Goal: Task Accomplishment & Management: Complete application form

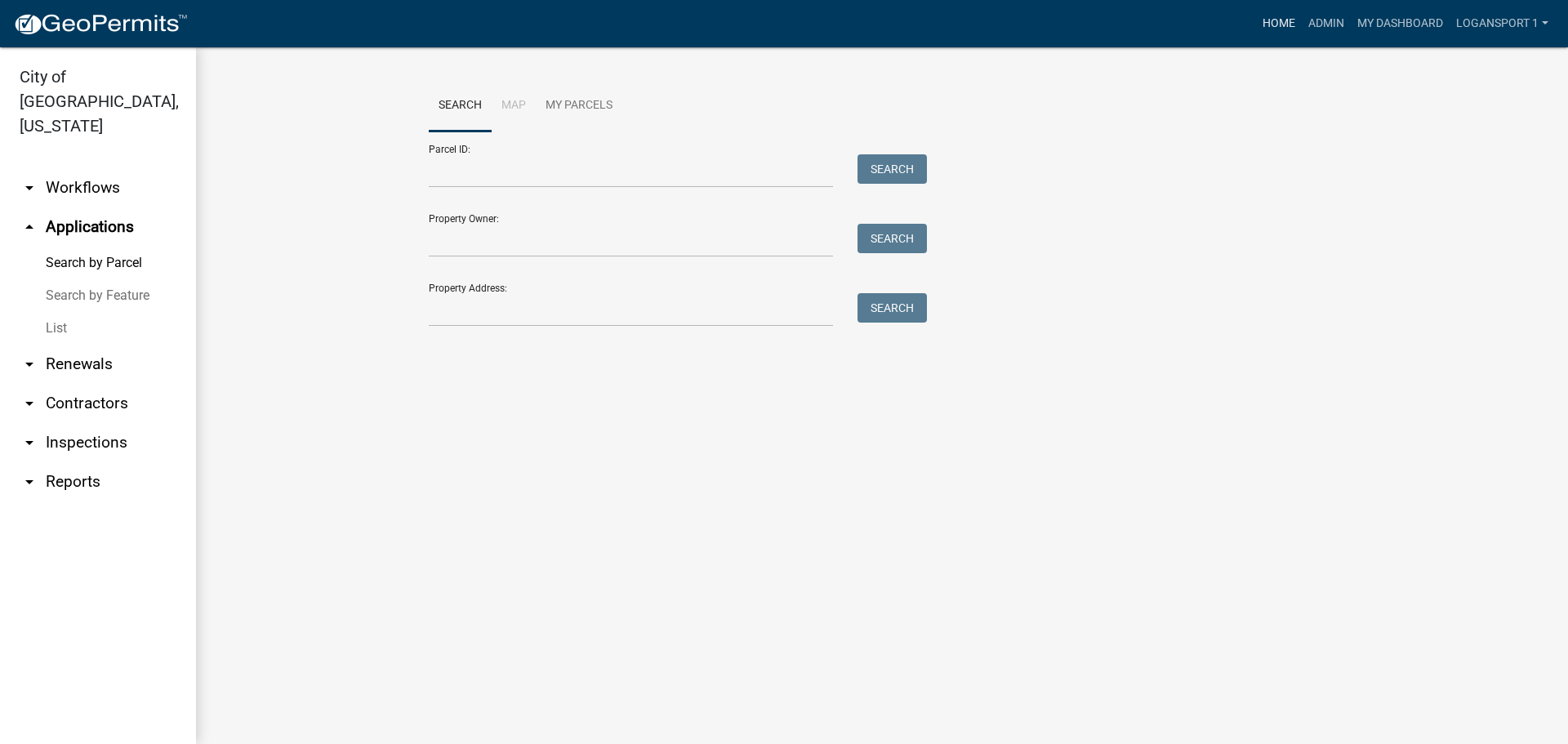
click at [1264, 24] on link "Home" at bounding box center [1280, 24] width 46 height 31
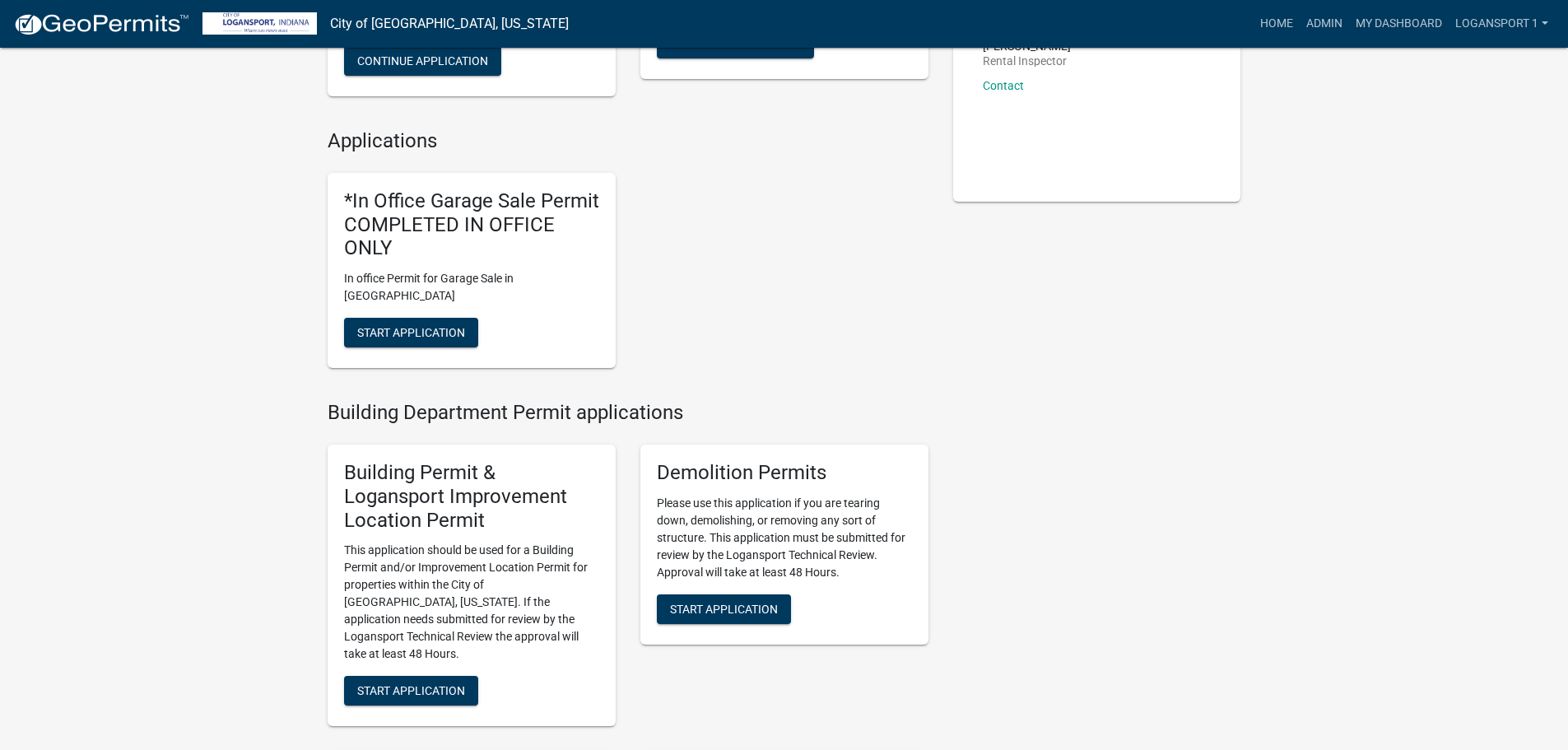
scroll to position [247, 0]
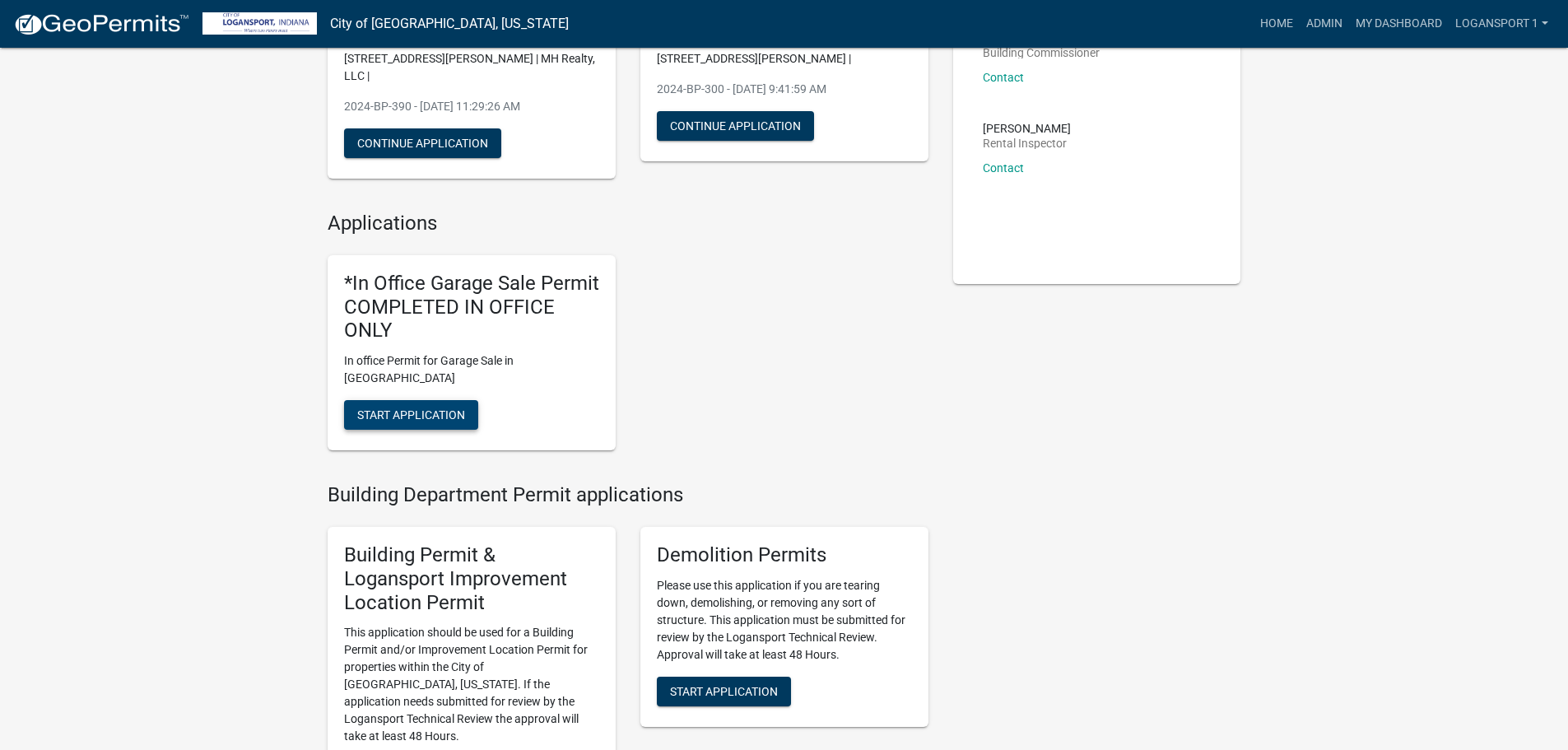
click at [447, 400] on button "Start Application" at bounding box center [411, 415] width 134 height 30
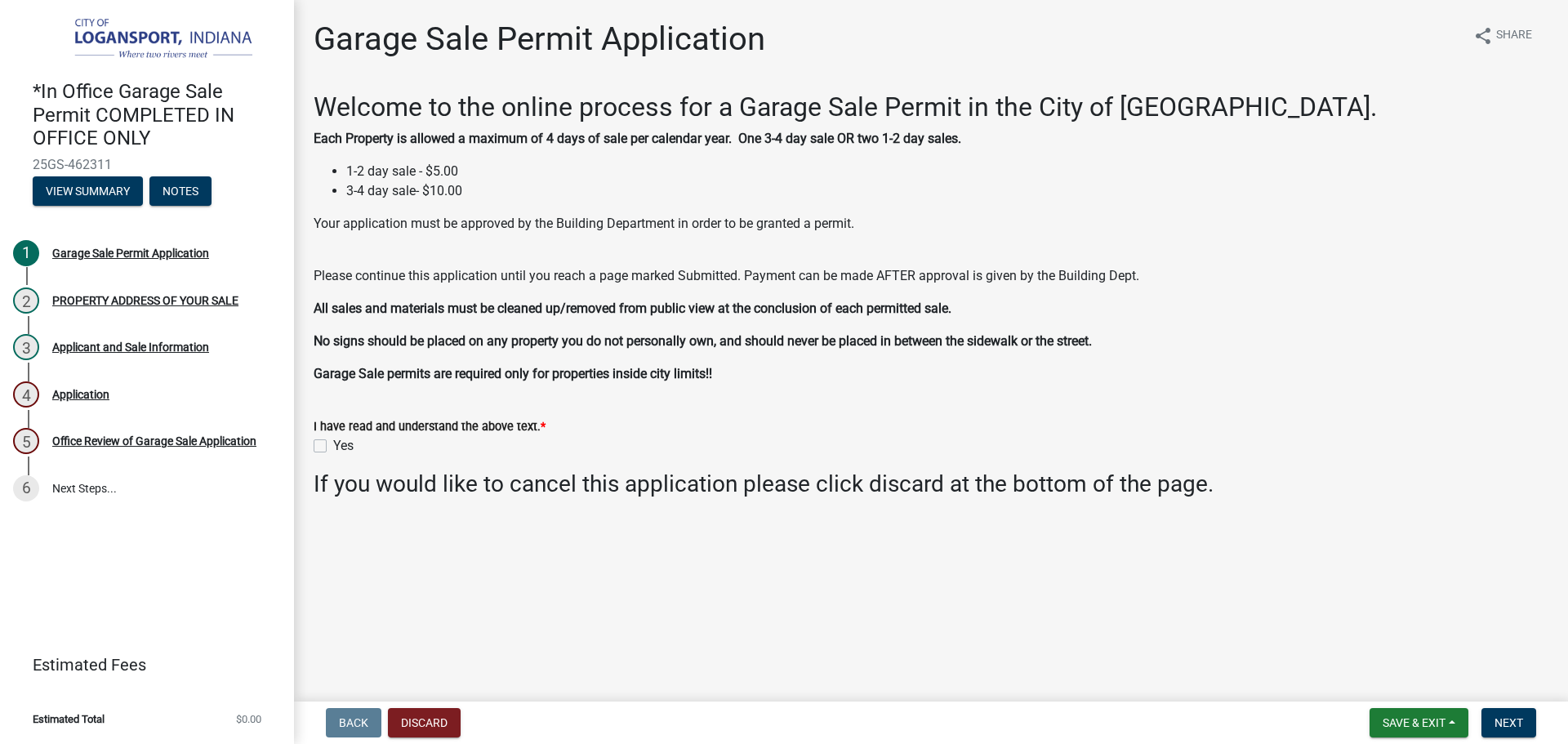
click at [324, 439] on div "Yes" at bounding box center [931, 445] width 1235 height 19
click at [333, 444] on label "Yes" at bounding box center [344, 445] width 20 height 19
click at [333, 444] on input "Yes" at bounding box center [339, 442] width 11 height 11
checkbox input "true"
click at [1517, 726] on span "Next" at bounding box center [1508, 723] width 28 height 13
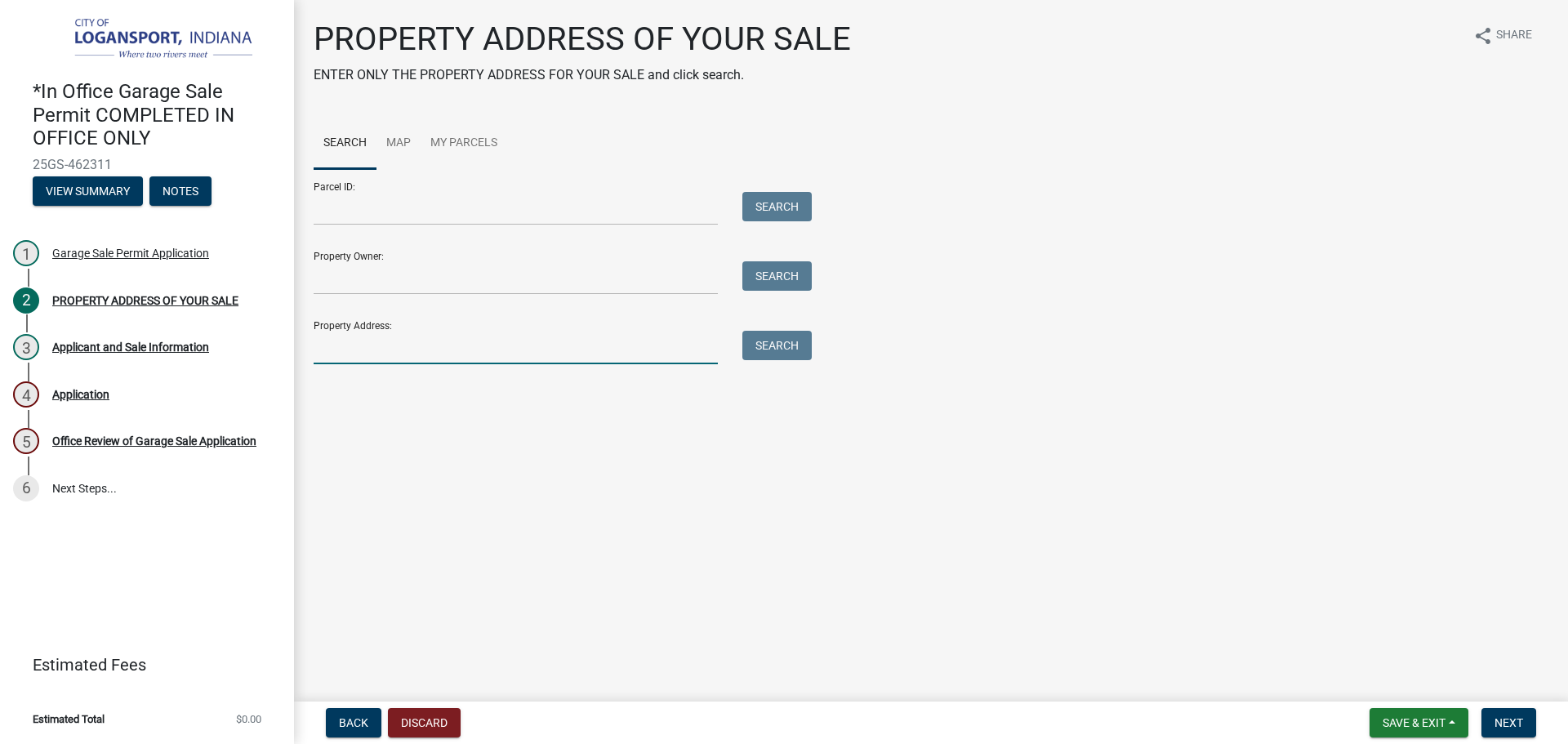
click at [498, 353] on input "Property Address:" at bounding box center [515, 347] width 404 height 33
click at [503, 356] on input "Property Address:" at bounding box center [515, 347] width 404 height 33
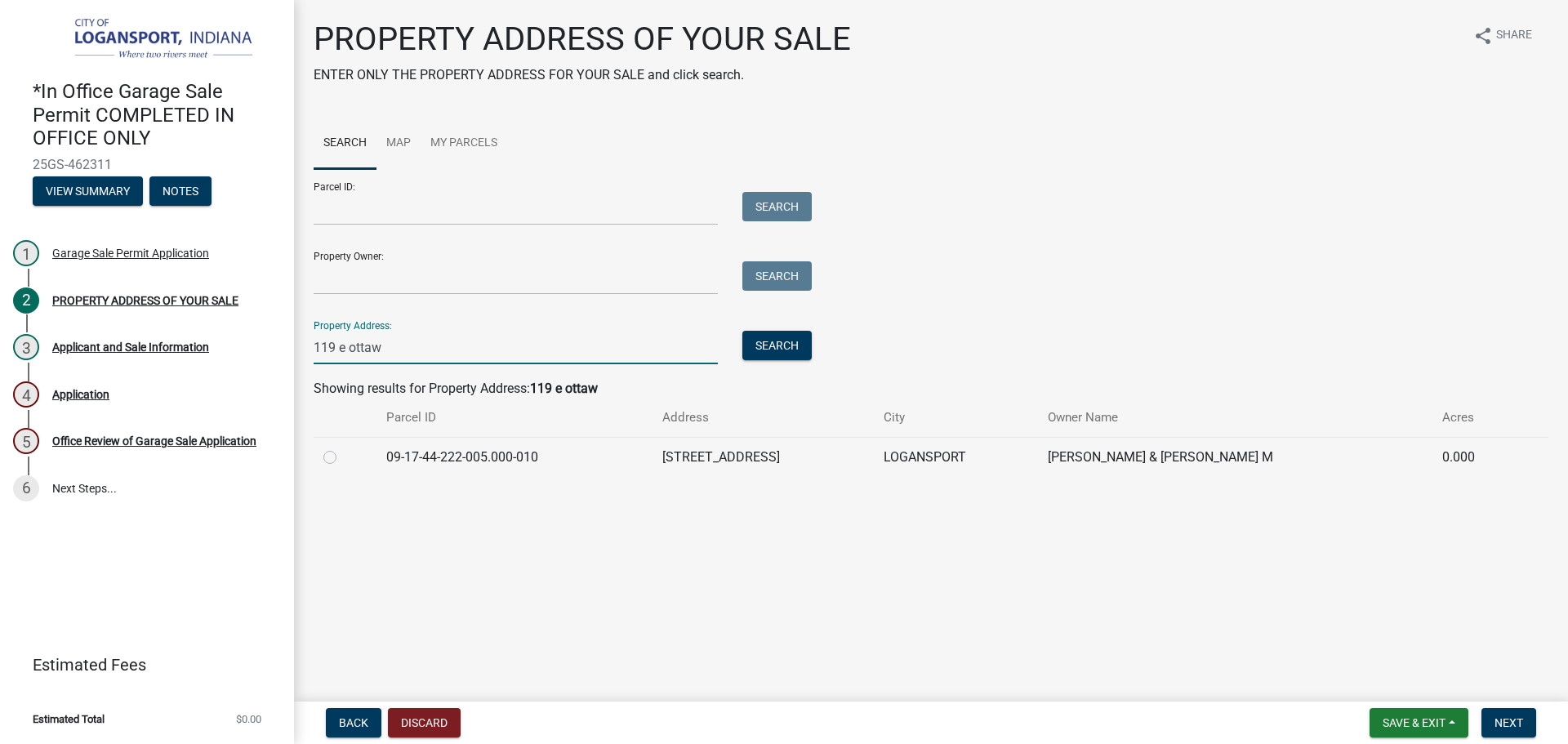
type input "119 e ottaw"
click at [344, 447] on label at bounding box center [344, 447] width 0 height 0
click at [344, 455] on input "radio" at bounding box center [349, 453] width 11 height 11
radio input "true"
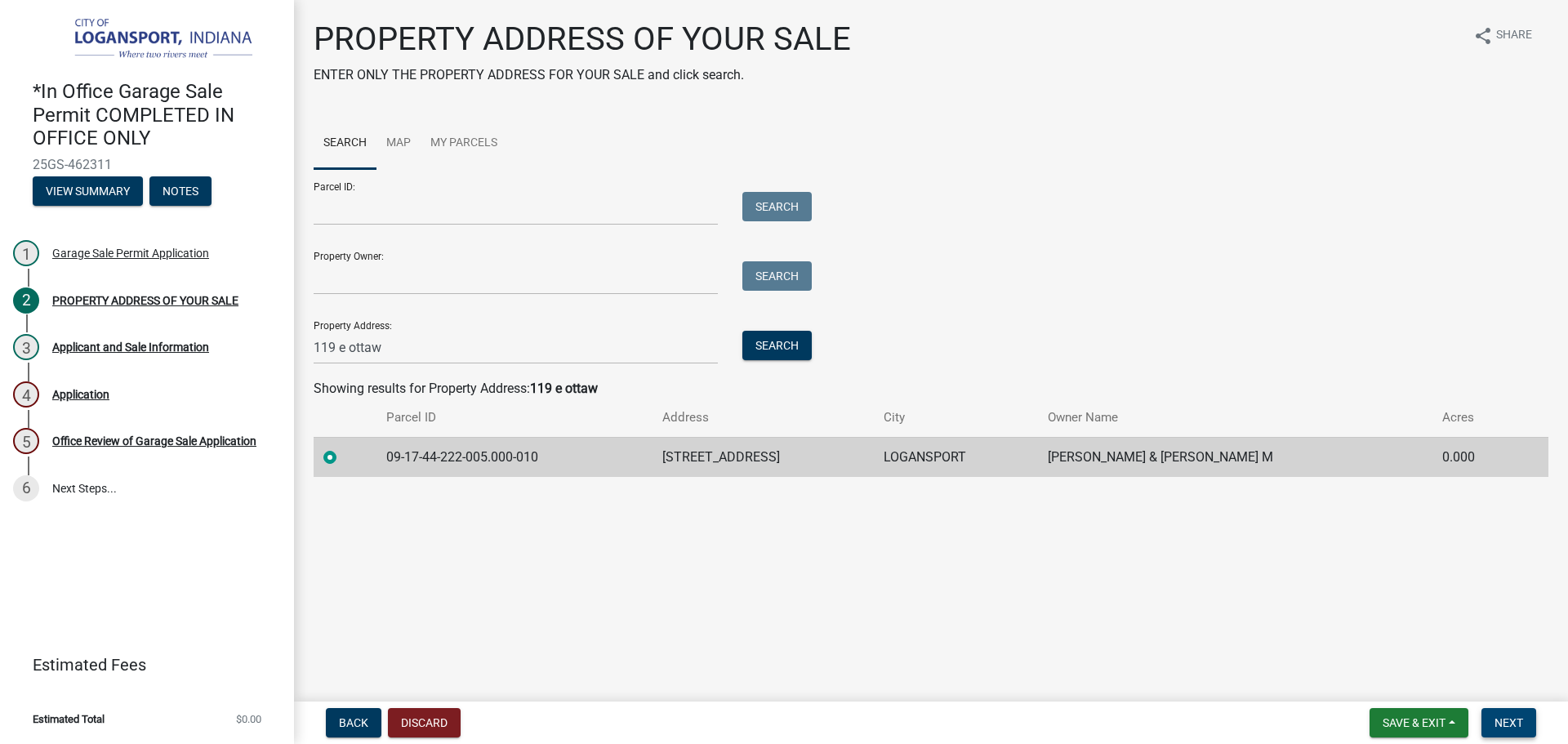
click at [1514, 713] on button "Next" at bounding box center [1509, 723] width 55 height 29
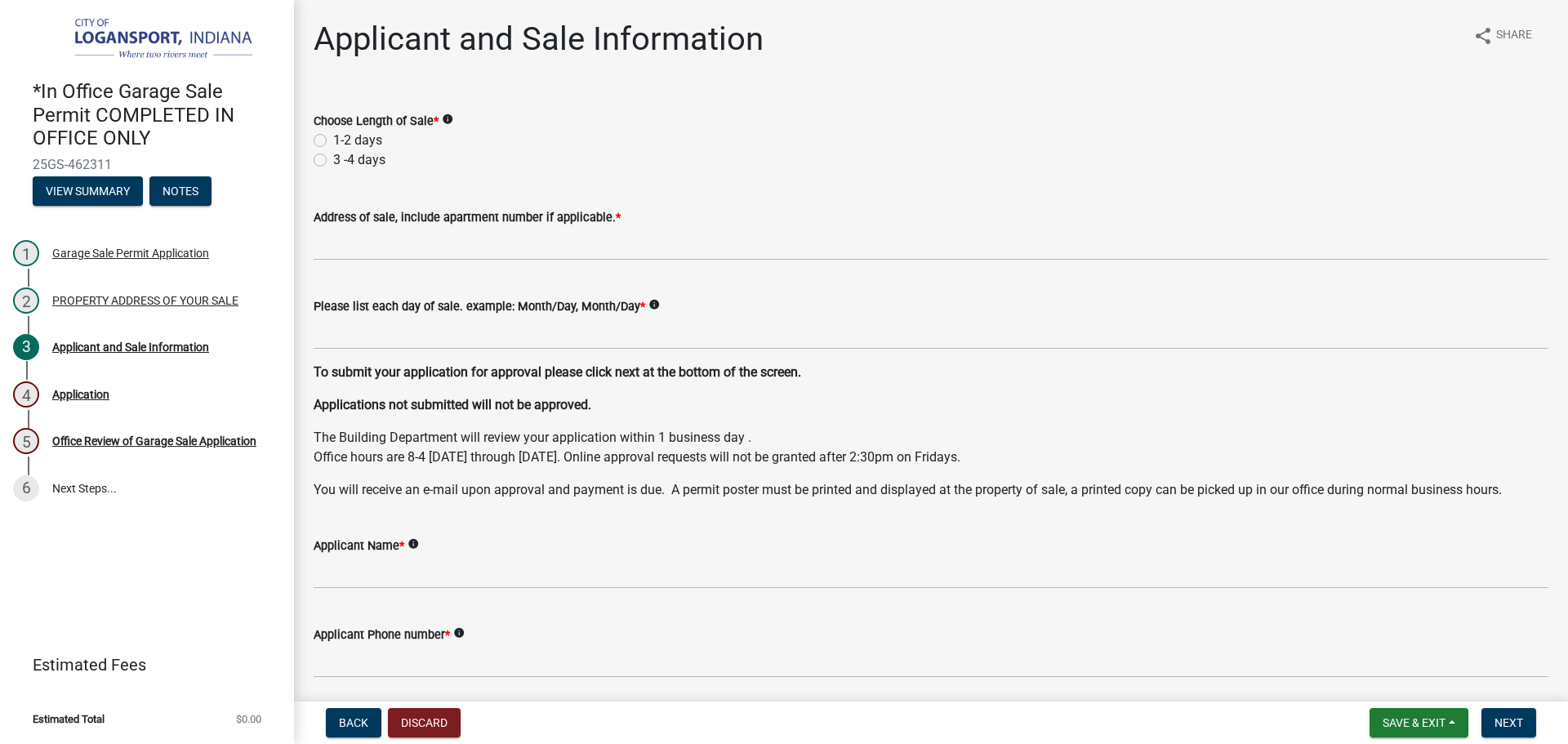
click at [333, 155] on label "3 -4 days" at bounding box center [359, 160] width 52 height 19
click at [333, 155] on input "3 -4 days" at bounding box center [339, 156] width 11 height 11
radio input "true"
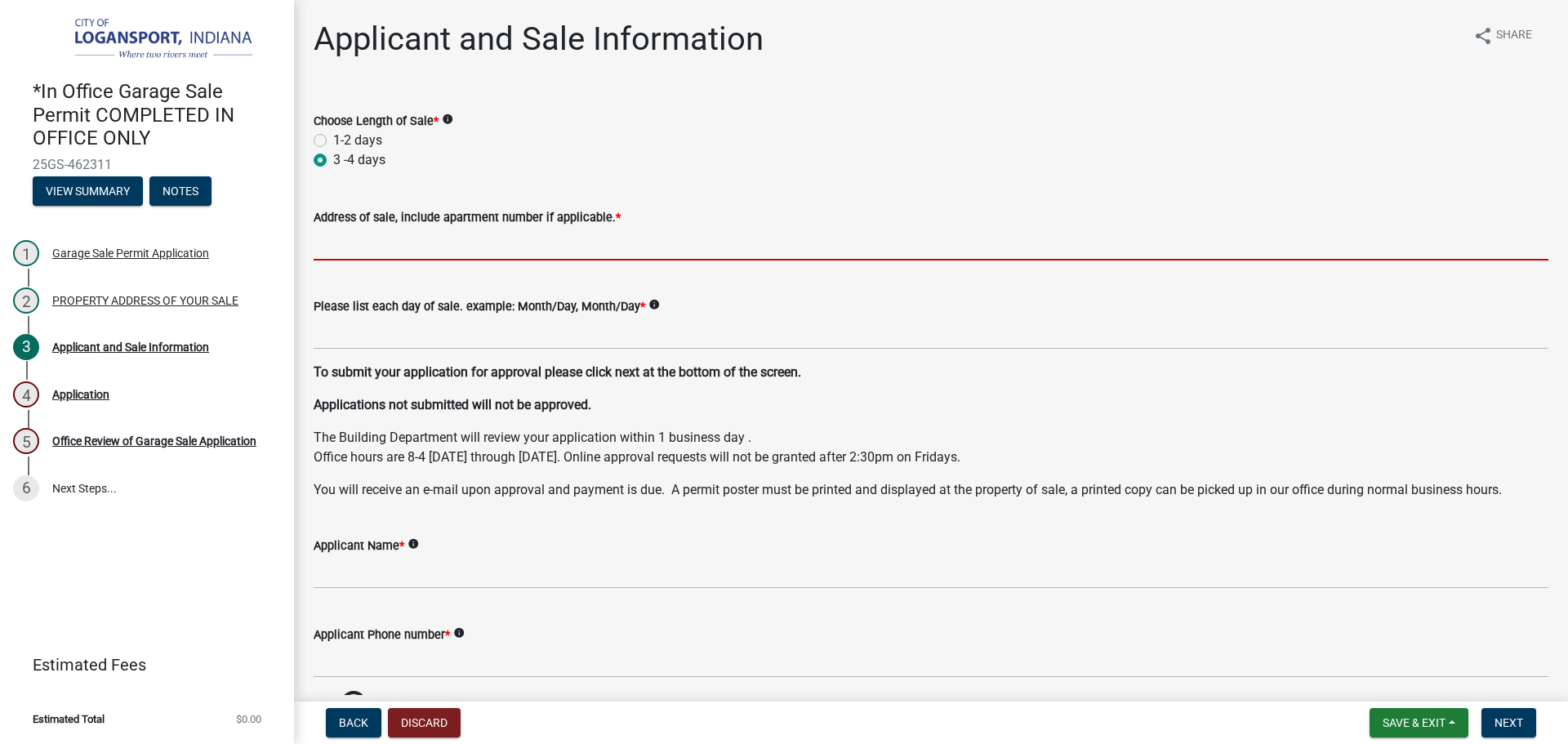
click at [387, 239] on input "Address of sale, include apartment number if applicable. *" at bounding box center [931, 243] width 1235 height 33
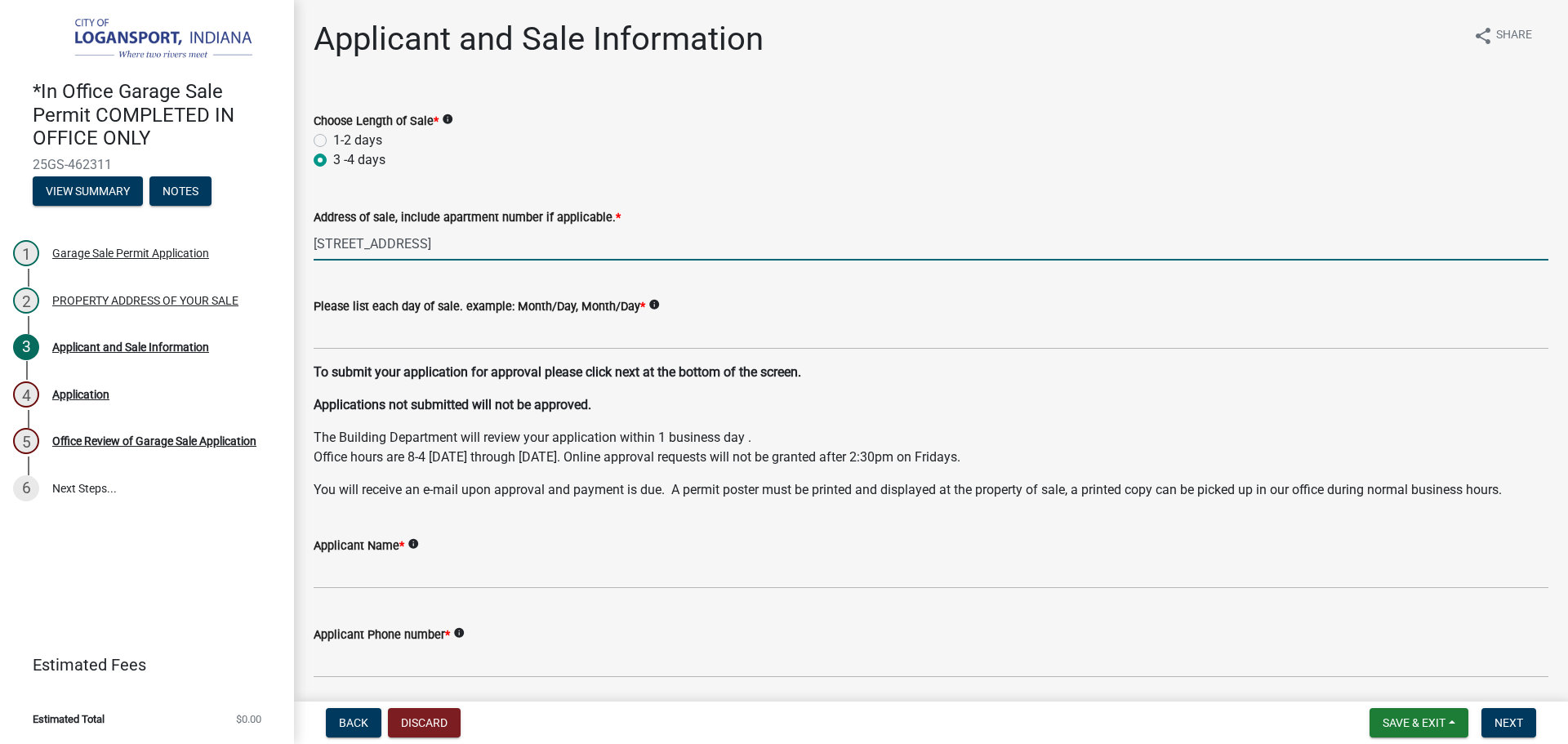
type input "[STREET_ADDRESS]"
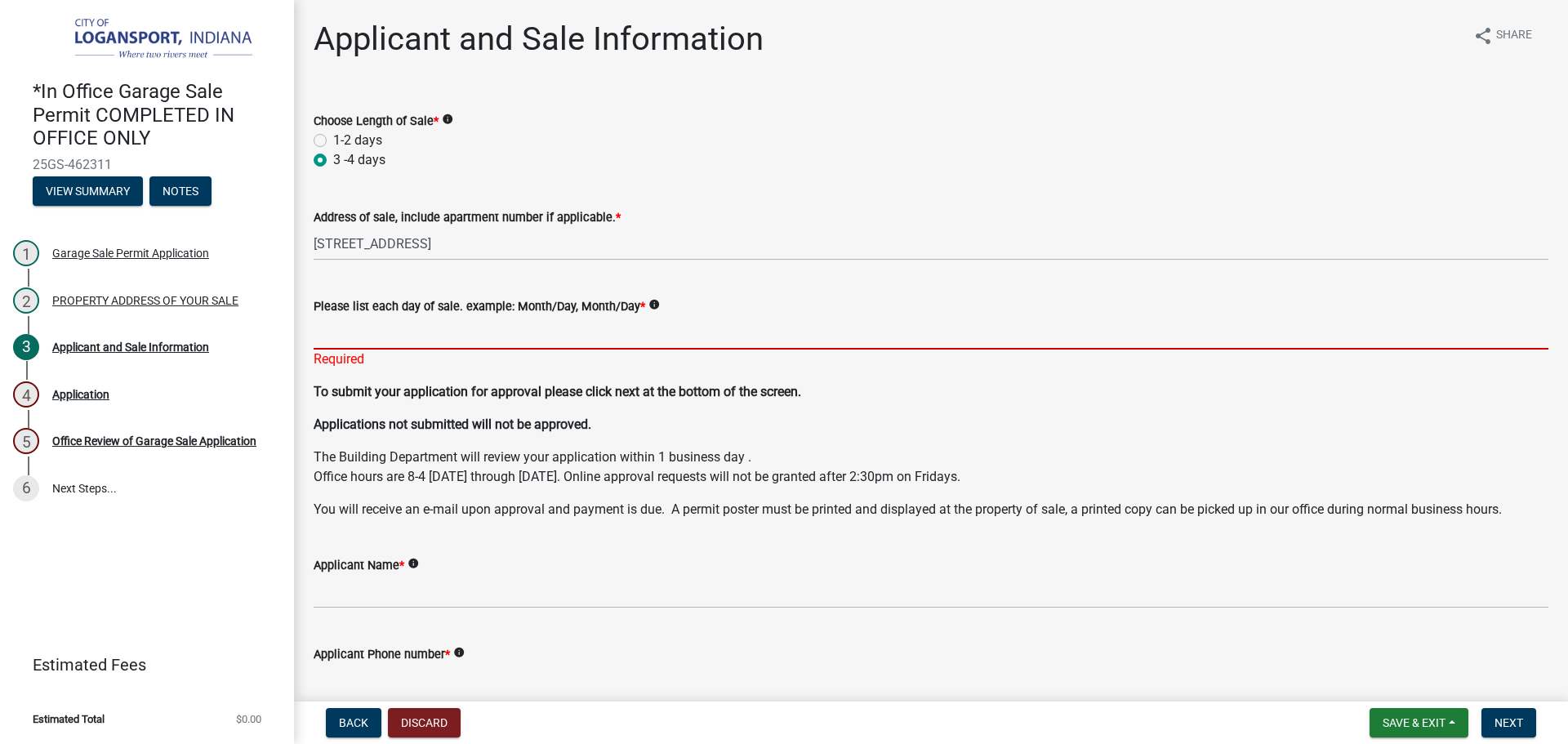
click at [496, 318] on input "Please list each day of sale. example: Month/Day, Month/Day *" at bounding box center [931, 333] width 1235 height 33
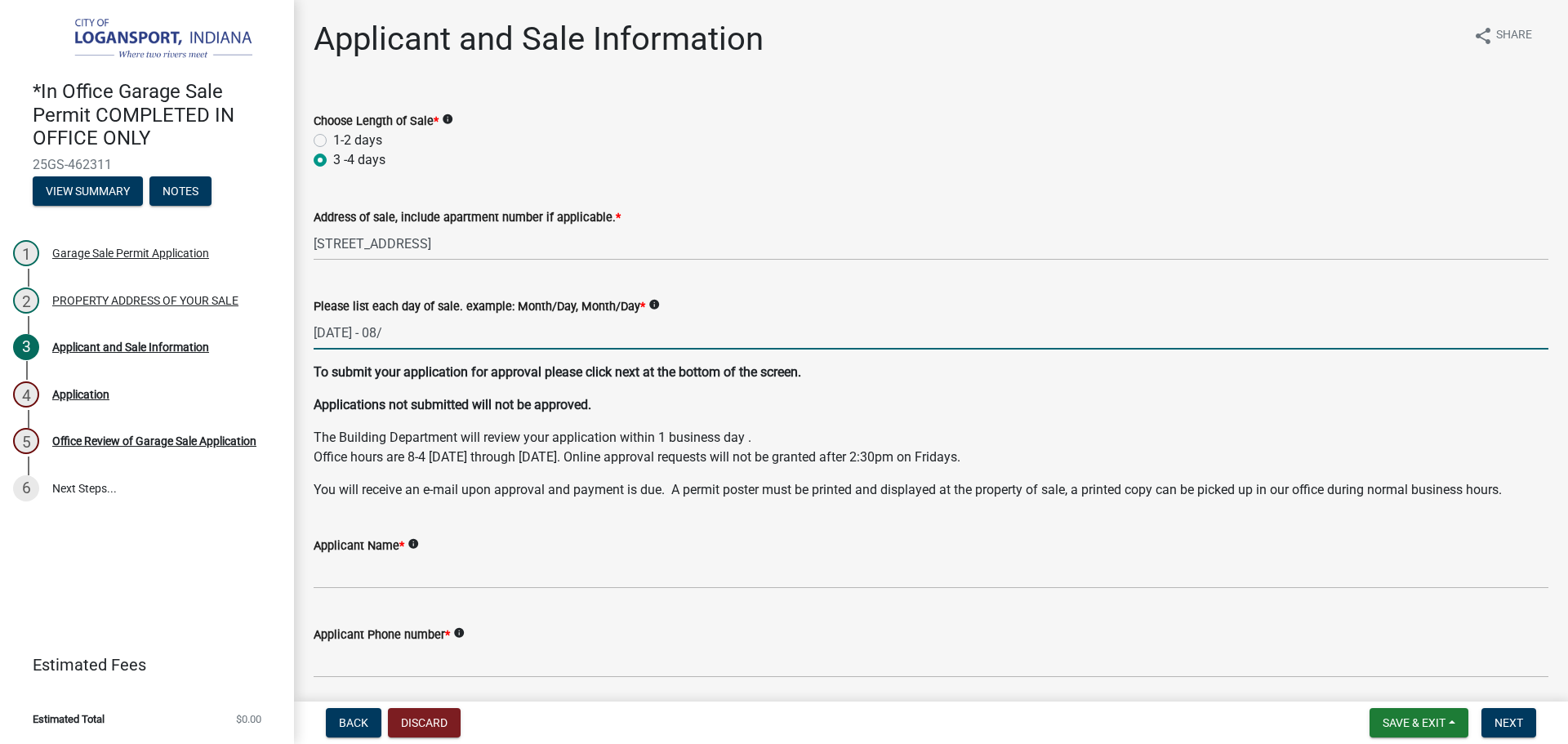
click at [528, 339] on input "[DATE] - 08/" at bounding box center [931, 333] width 1235 height 33
type input "[DATE] - [DATE]"
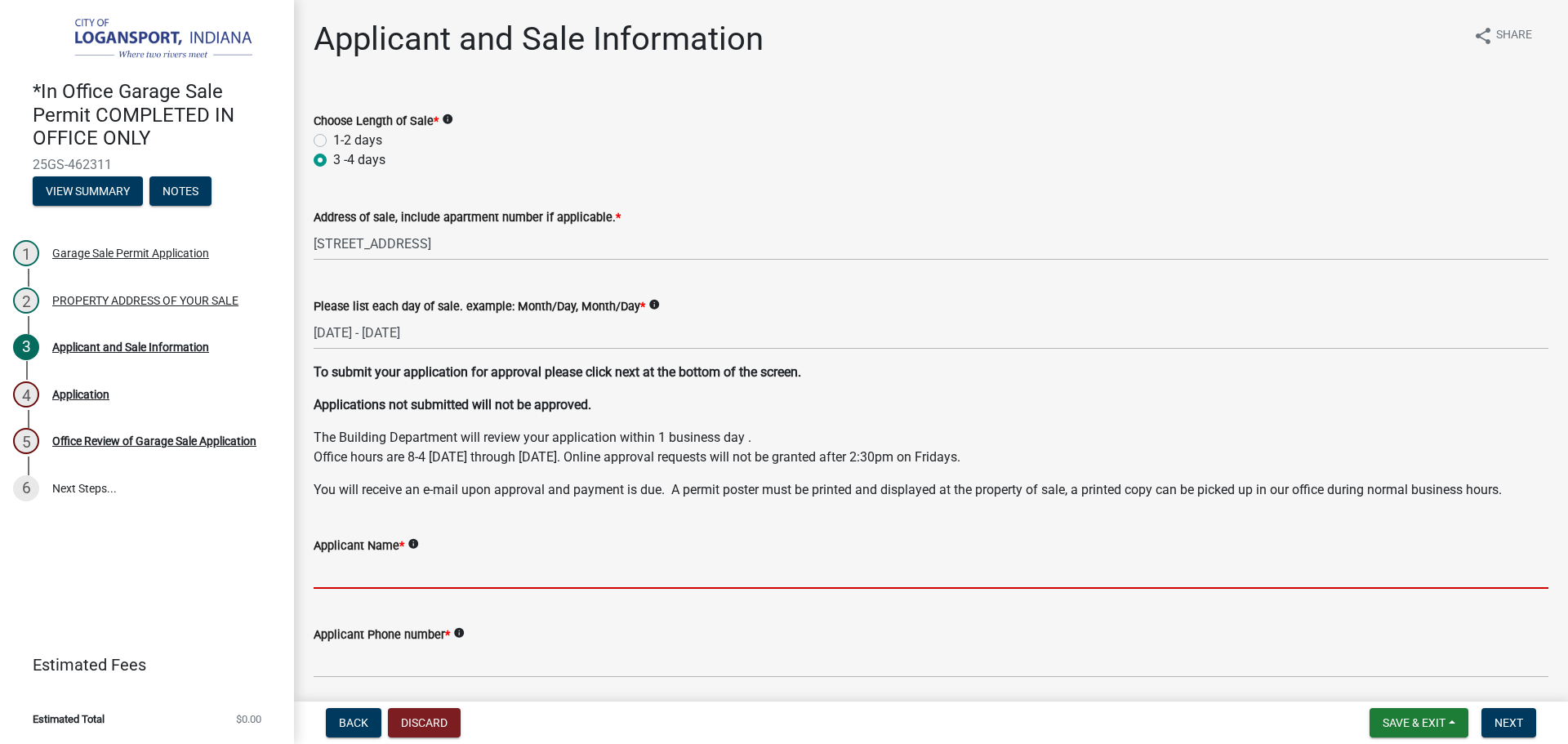
click at [434, 567] on input "Applicant Name *" at bounding box center [931, 572] width 1235 height 33
type input "M"
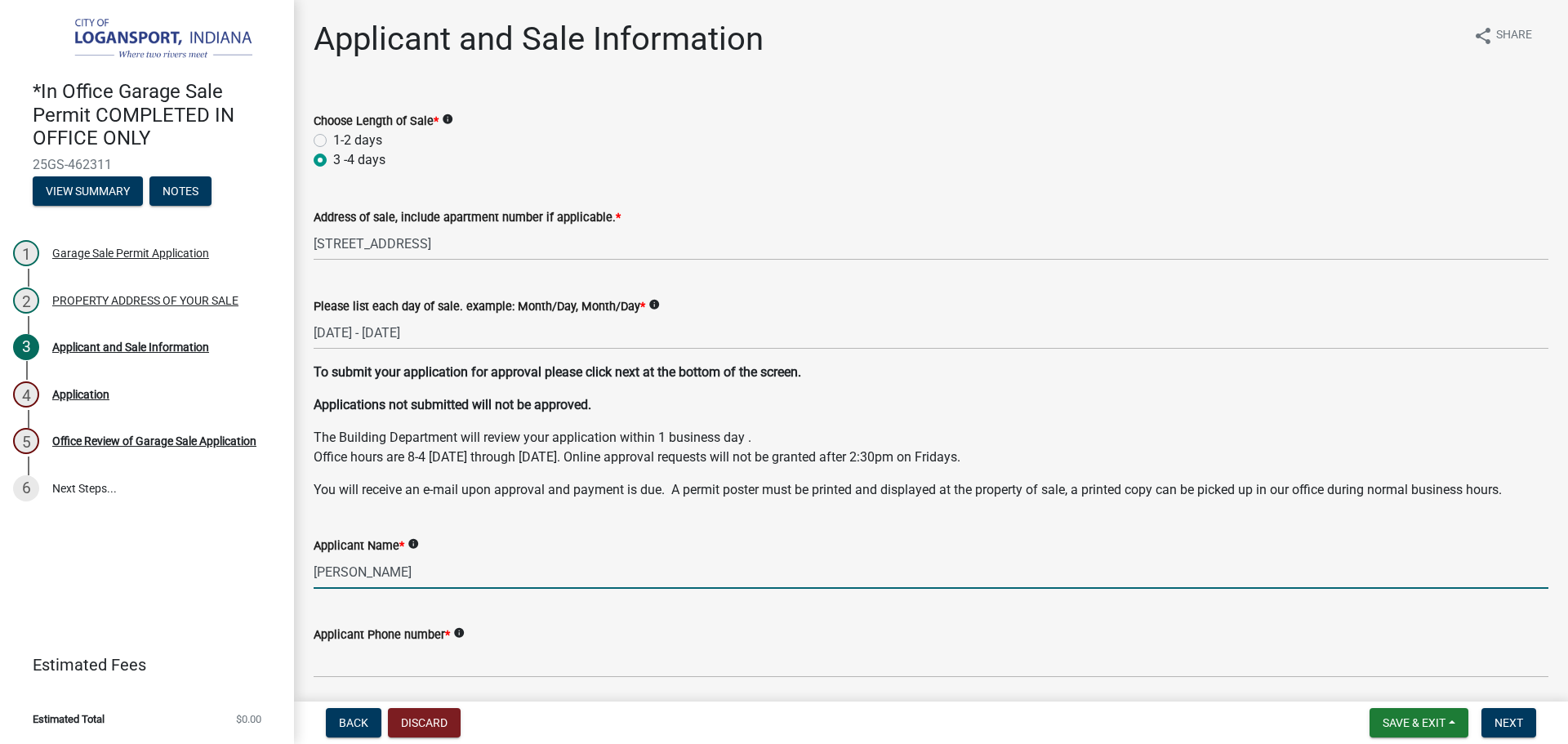
type input "[PERSON_NAME]"
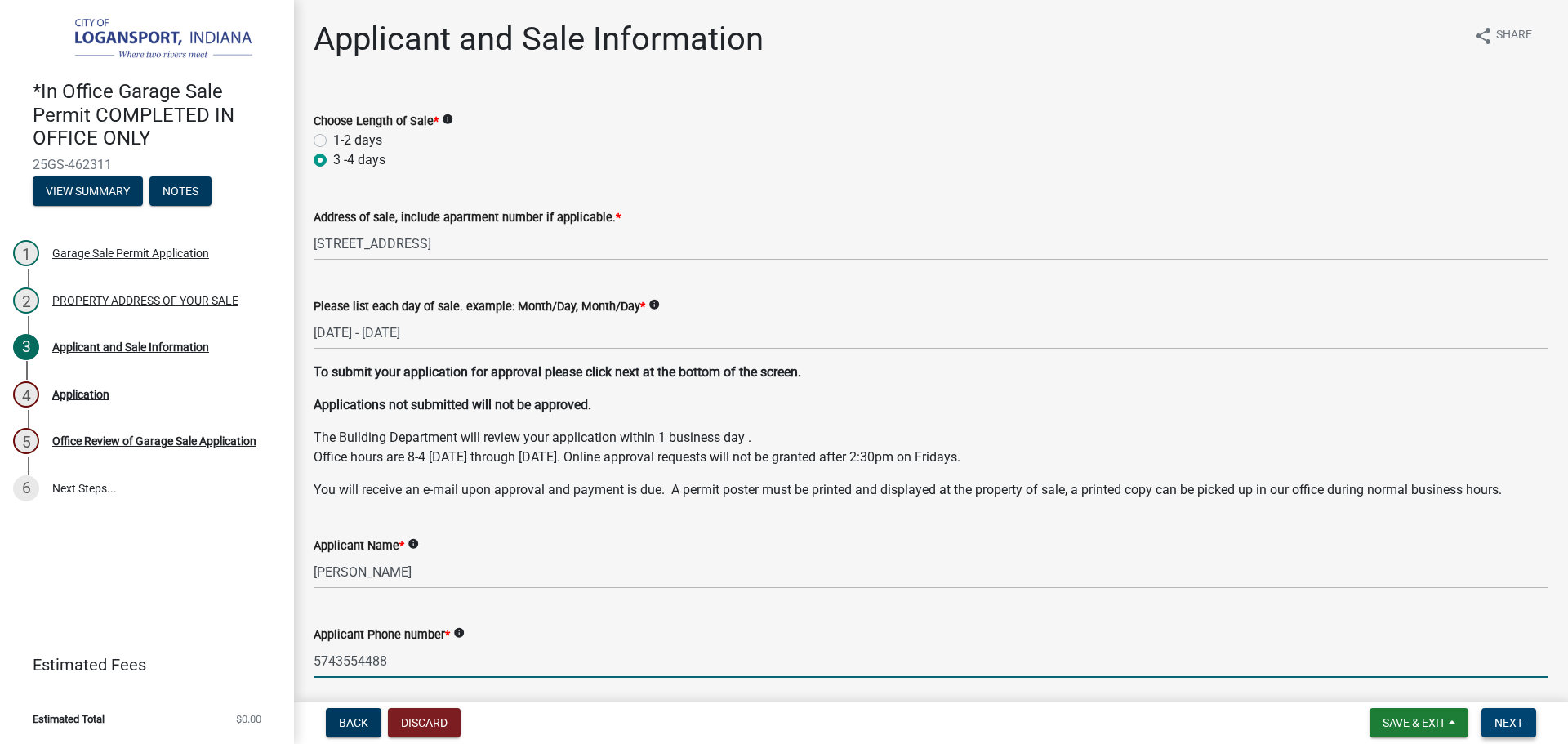
type input "5743554488"
click at [1520, 723] on span "Next" at bounding box center [1508, 723] width 28 height 13
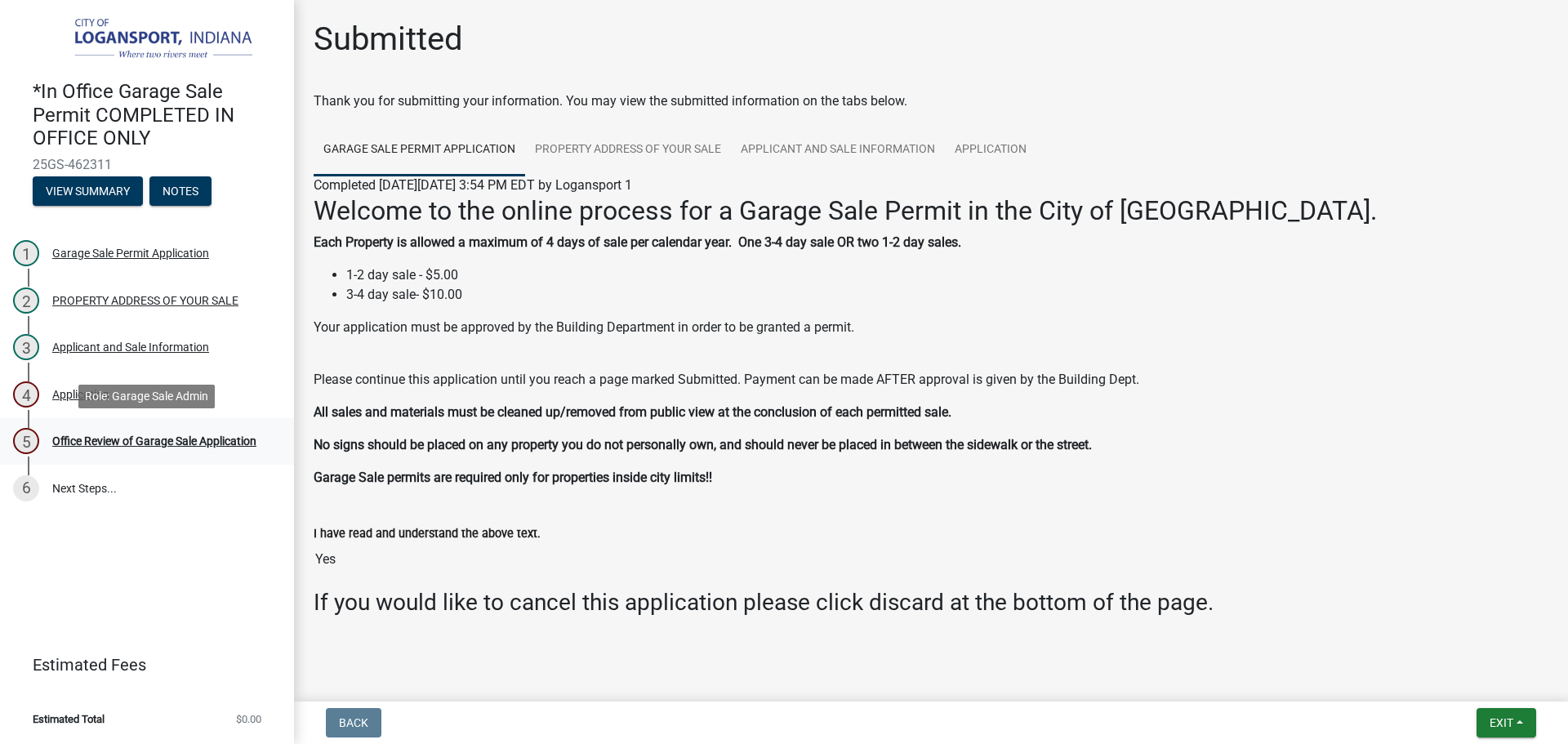
click at [174, 426] on link "5 Office Review of Garage Sale Application" at bounding box center [147, 442] width 294 height 48
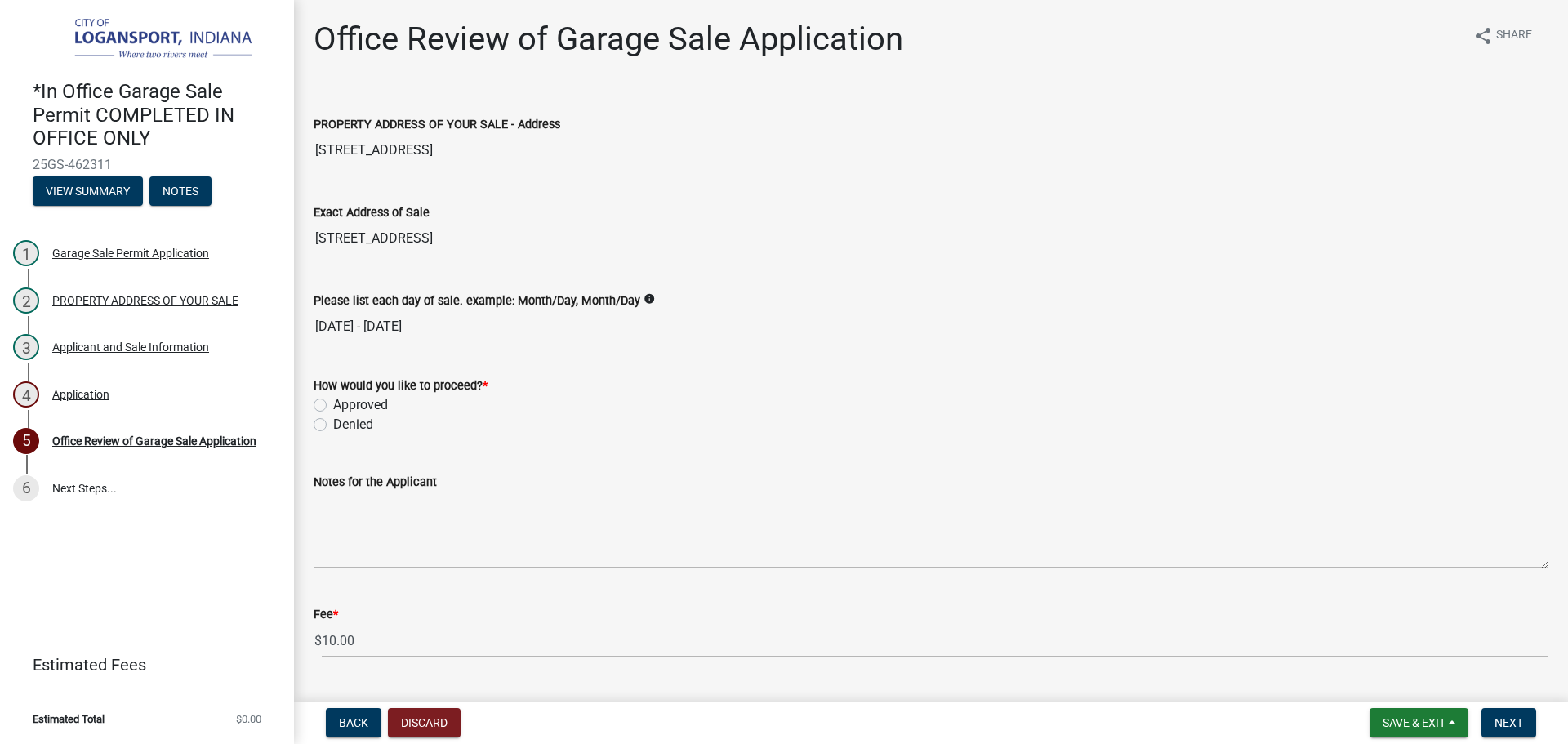
click at [333, 400] on label "Approved" at bounding box center [361, 404] width 55 height 19
click at [333, 400] on input "Approved" at bounding box center [339, 400] width 11 height 11
radio input "true"
click at [1506, 714] on button "Next" at bounding box center [1509, 723] width 55 height 29
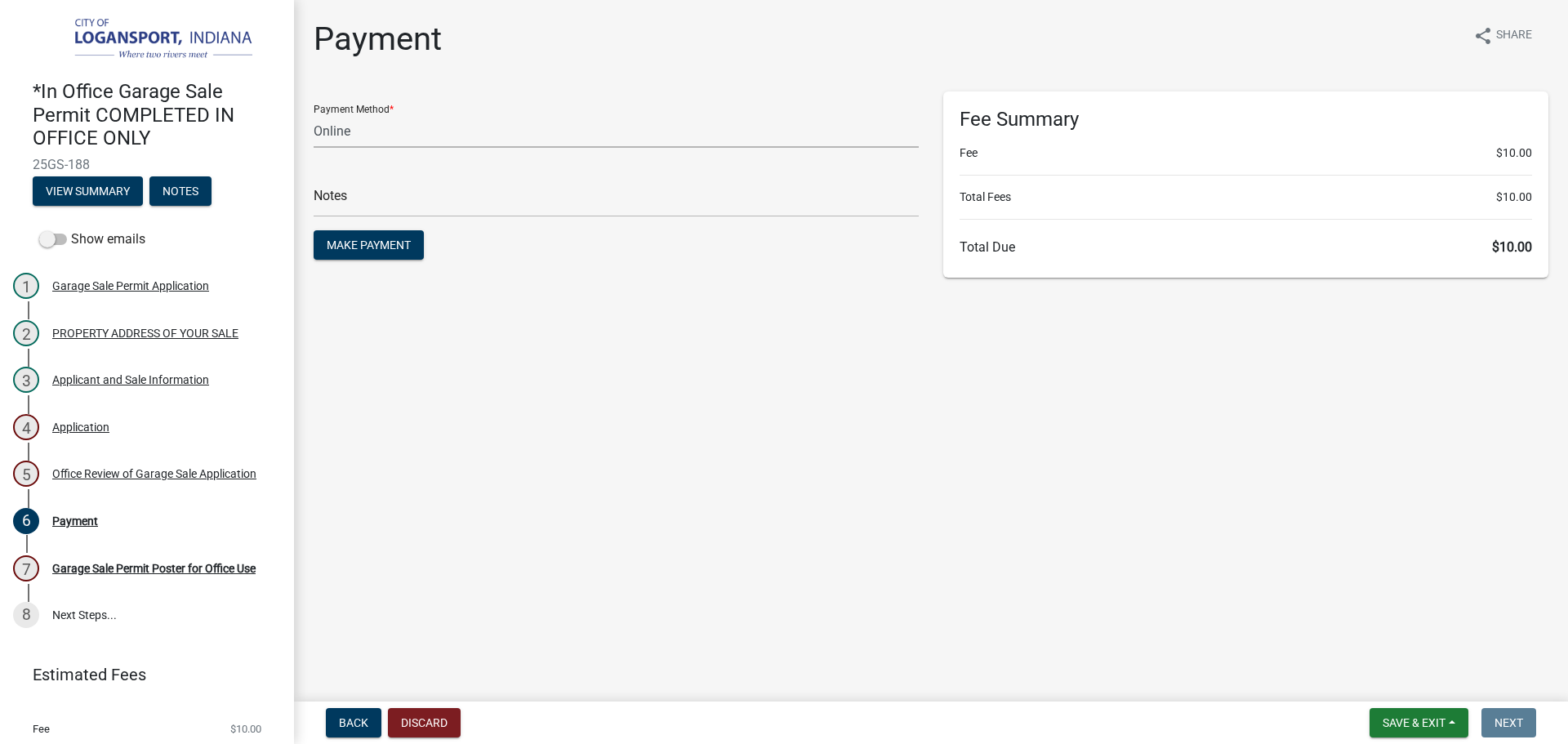
click at [399, 128] on select "Credit Card POS Check Cash Online" at bounding box center [615, 131] width 605 height 33
click at [633, 351] on main "Payment share Share Payment Method * Credit Card POS Check Cash Online Notes Ma…" at bounding box center [931, 347] width 1274 height 695
click at [341, 137] on select "Credit Card POS Check Cash Online" at bounding box center [615, 131] width 605 height 33
click at [313, 115] on select "Credit Card POS Check Cash Online" at bounding box center [615, 131] width 605 height 33
click at [578, 297] on main "Payment share Share Payment Method * Credit Card POS Check Cash Online Notes Ma…" at bounding box center [931, 347] width 1274 height 695
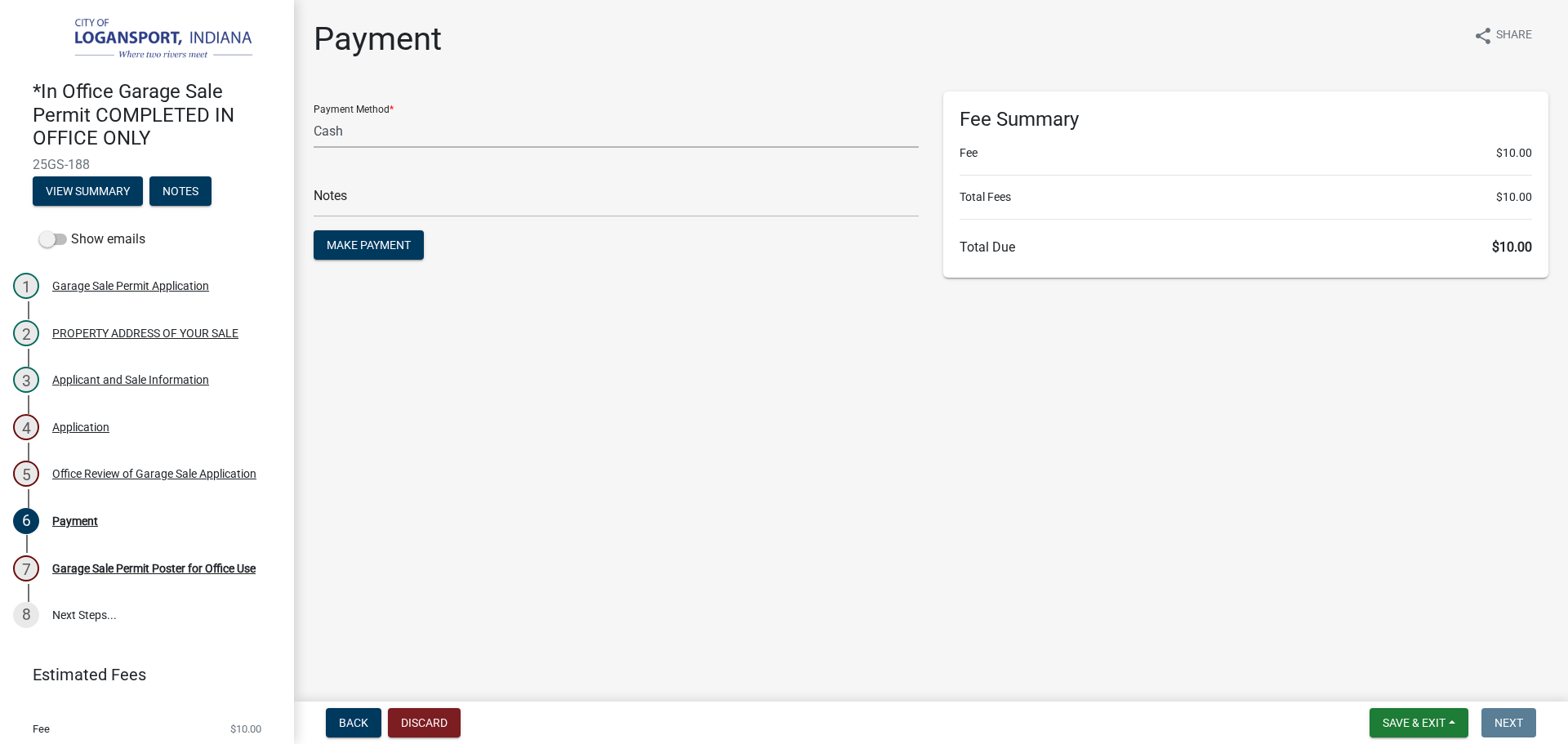
drag, startPoint x: 434, startPoint y: 115, endPoint x: 414, endPoint y: 122, distance: 21.2
click at [434, 115] on select "Credit Card POS Check Cash Online" at bounding box center [615, 131] width 605 height 33
select select "3: 3"
click at [313, 115] on select "Credit Card POS Check Cash Online" at bounding box center [615, 131] width 605 height 33
click at [373, 237] on button "Make Payment" at bounding box center [368, 245] width 110 height 29
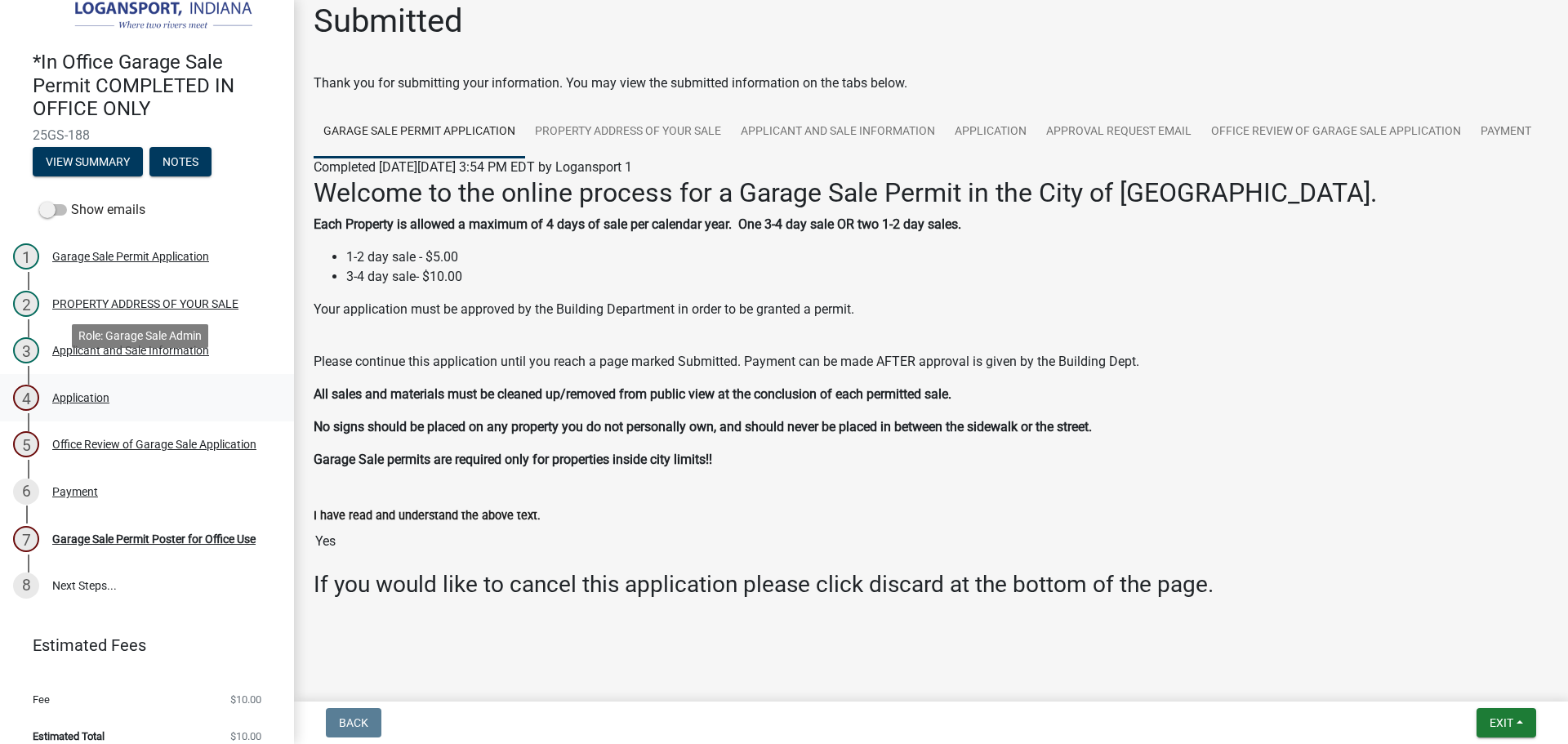
scroll to position [44, 0]
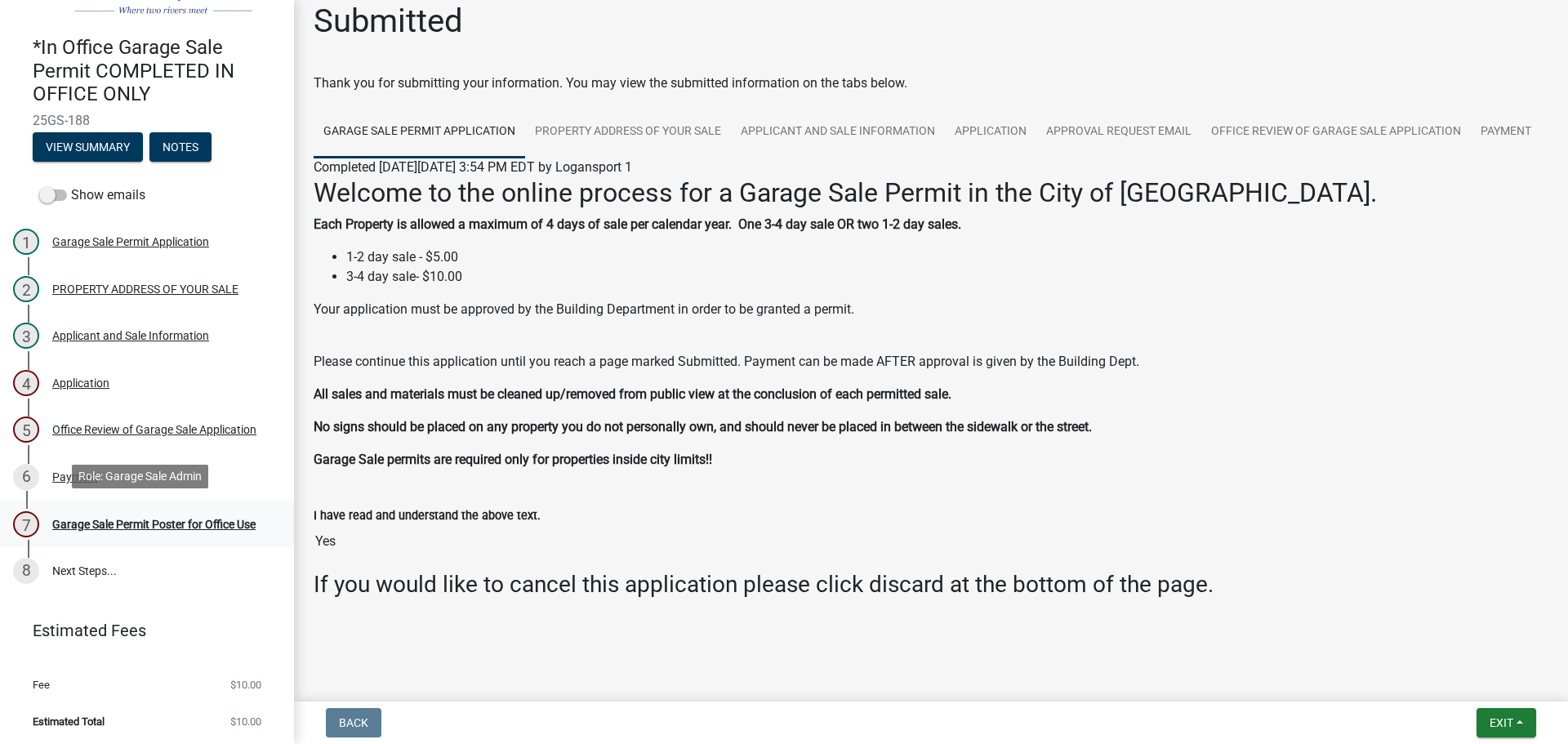
click at [192, 519] on div "Garage Sale Permit Poster for Office Use" at bounding box center [153, 524] width 203 height 11
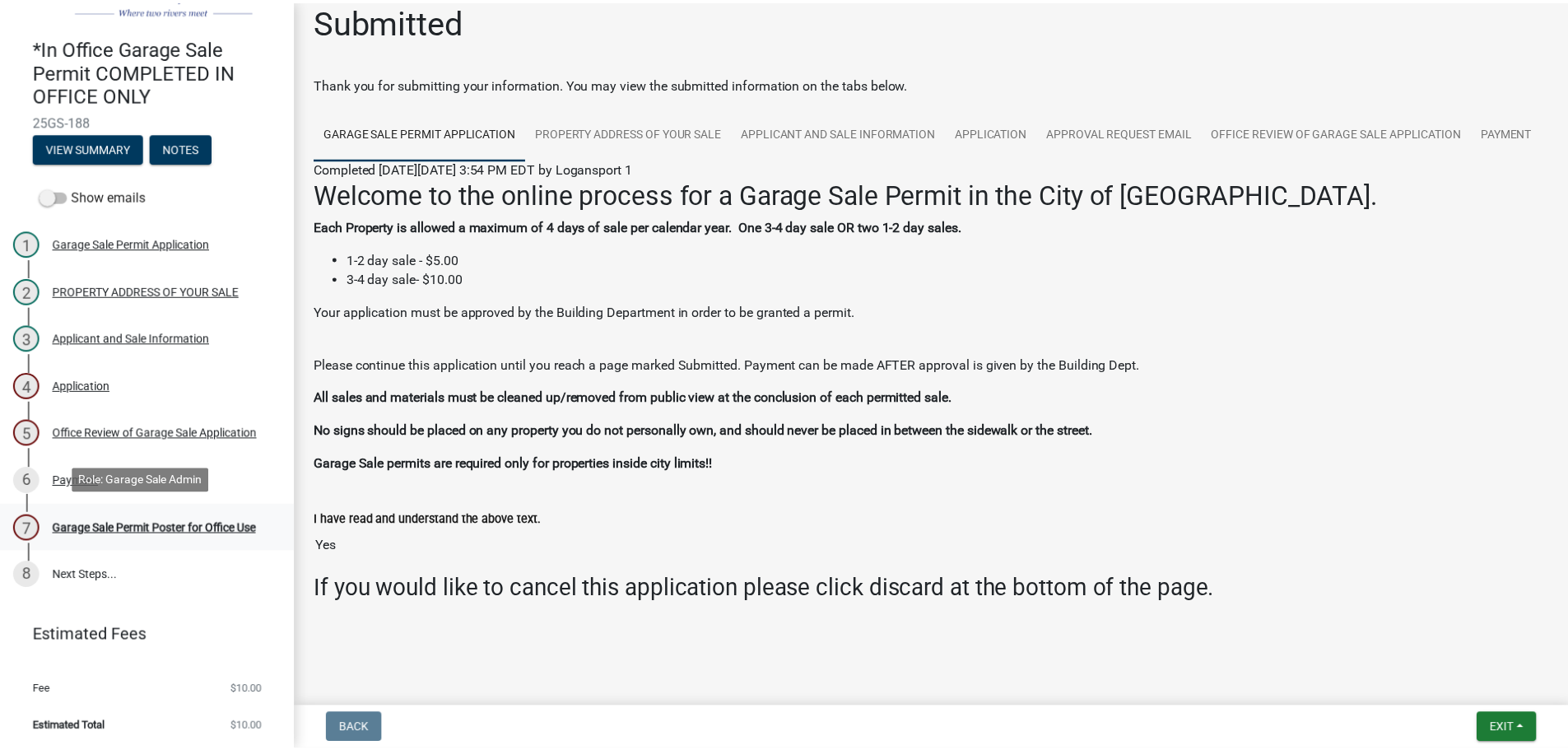
scroll to position [0, 0]
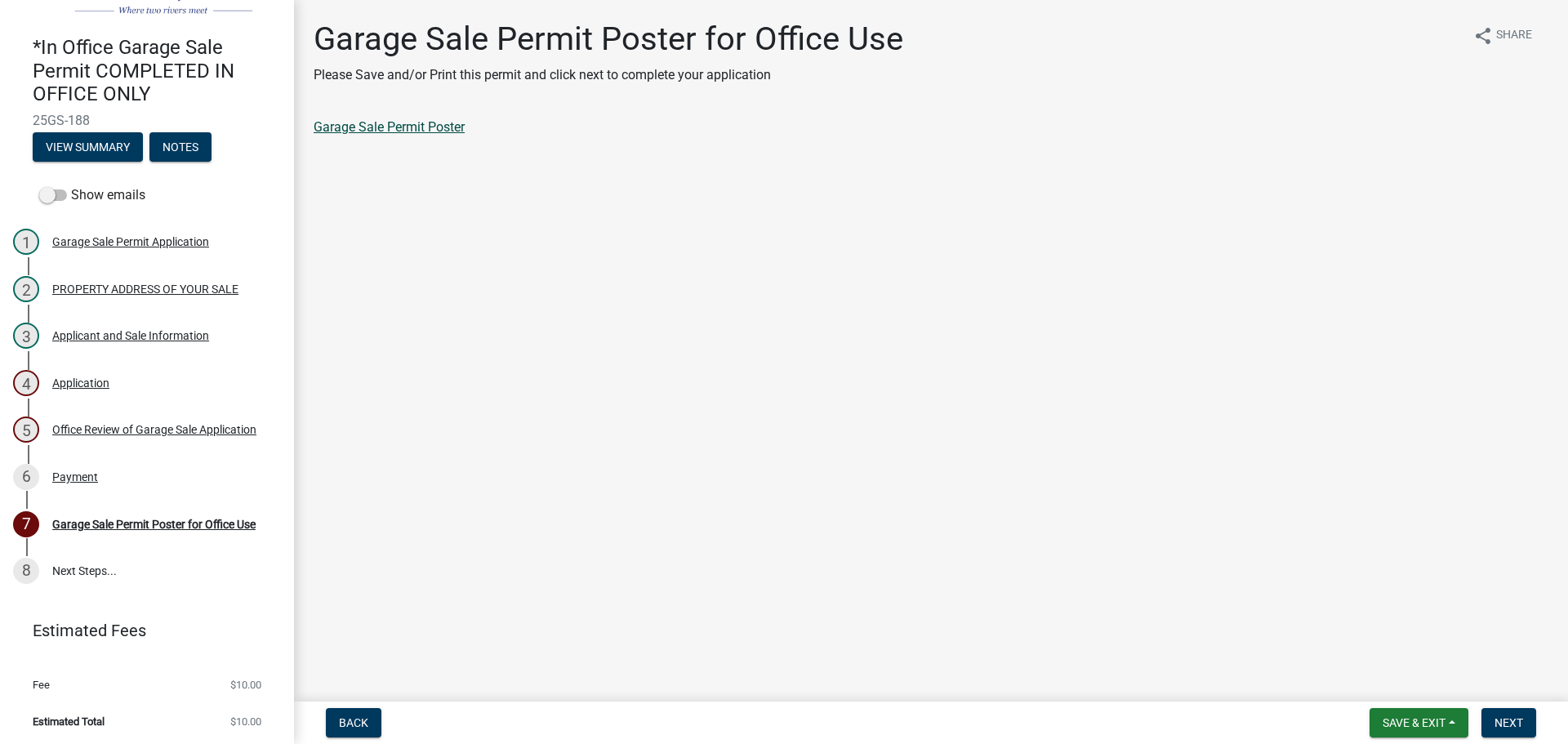
click at [378, 122] on link "Garage Sale Permit Poster" at bounding box center [389, 127] width 152 height 16
click at [72, 471] on div "Payment" at bounding box center [75, 477] width 46 height 11
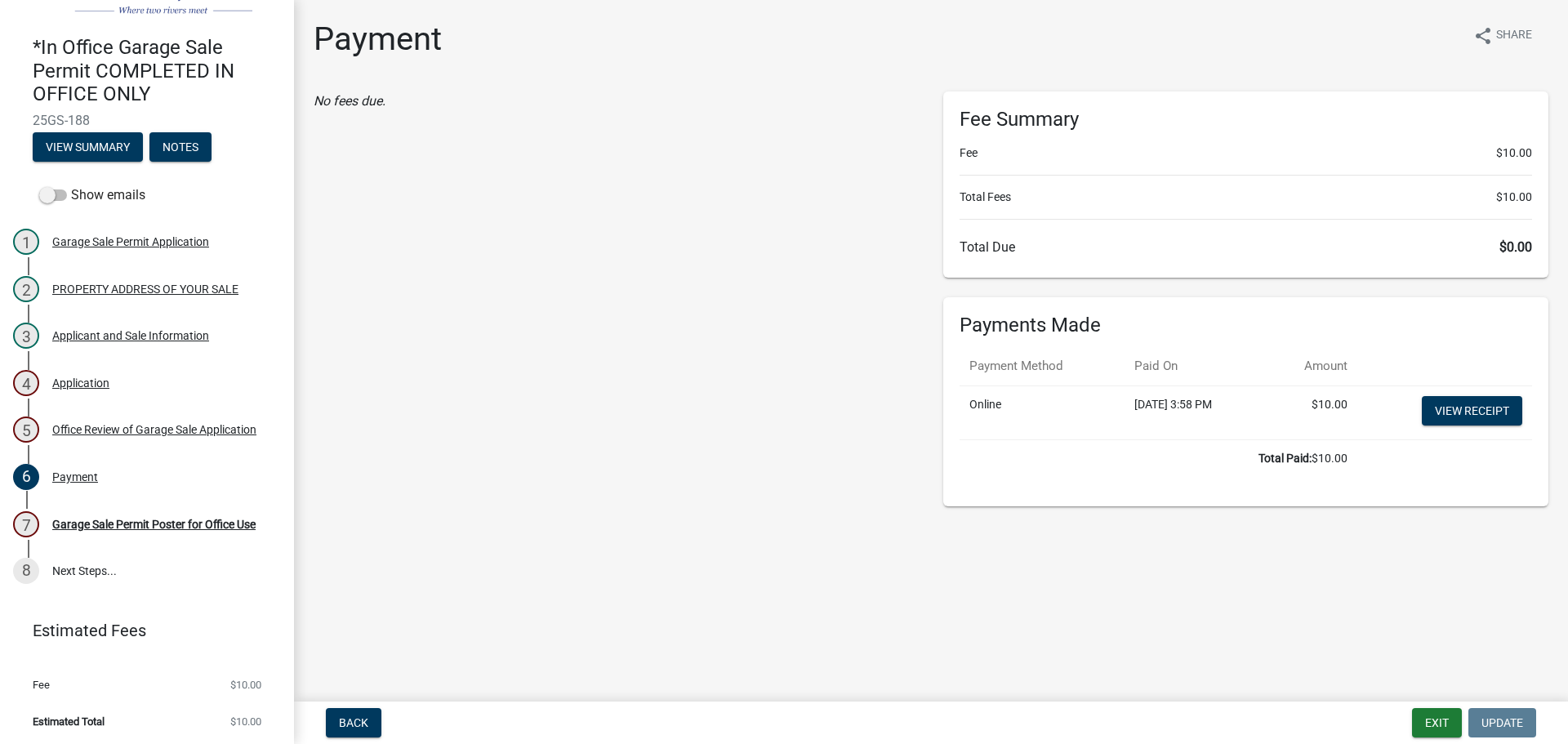
click at [1456, 395] on td "View receipt" at bounding box center [1445, 412] width 175 height 54
click at [1470, 419] on link "View receipt" at bounding box center [1472, 411] width 100 height 29
click at [155, 512] on div "7 Garage Sale Permit Poster for Office Use" at bounding box center [140, 524] width 254 height 26
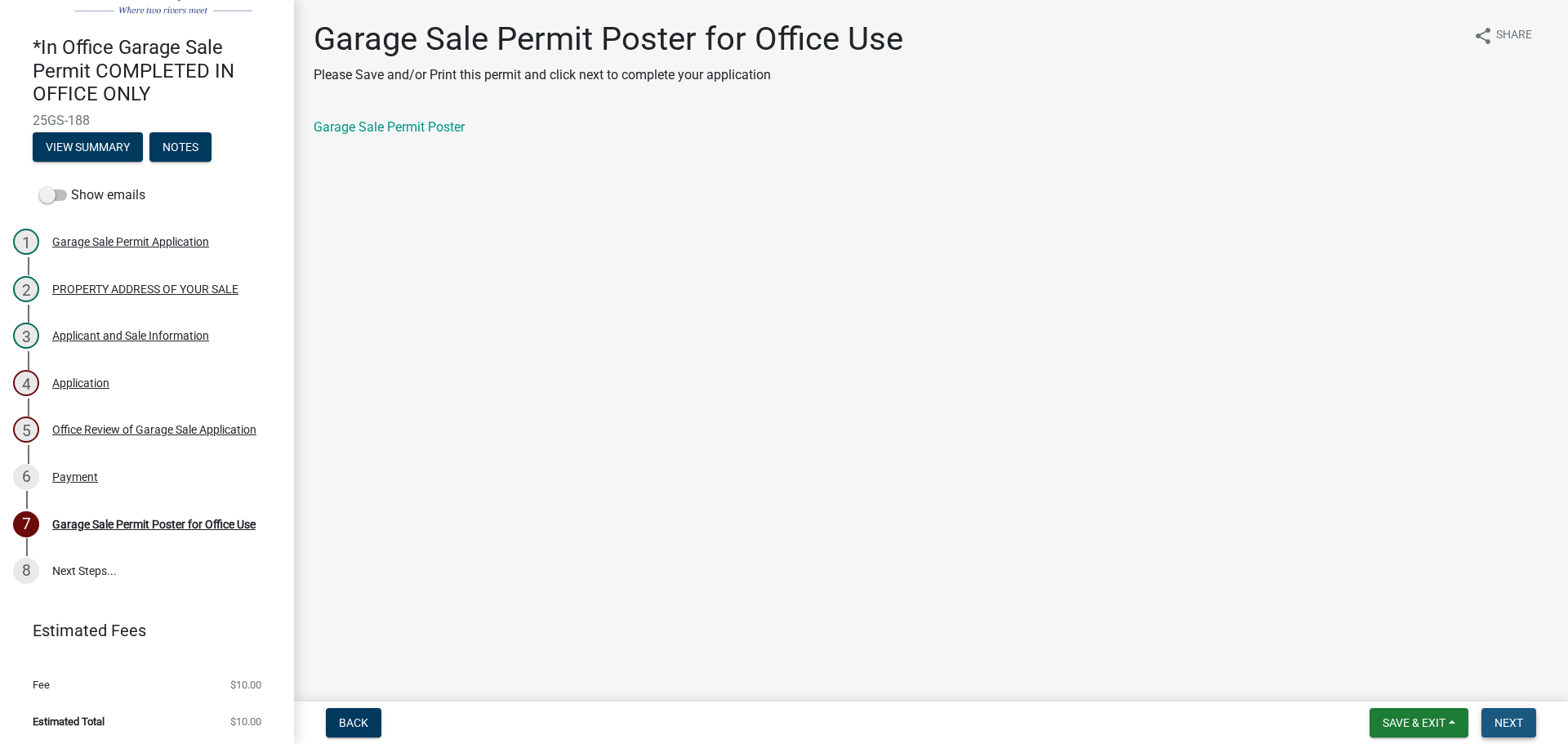
click at [1495, 724] on span "Next" at bounding box center [1508, 723] width 28 height 13
